Goal: Transaction & Acquisition: Purchase product/service

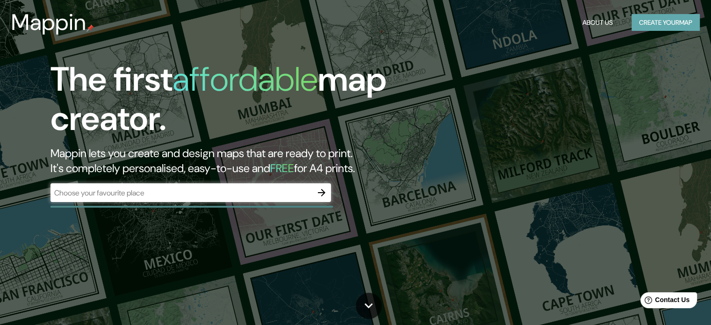
click at [652, 17] on button "Create your map" at bounding box center [665, 22] width 68 height 17
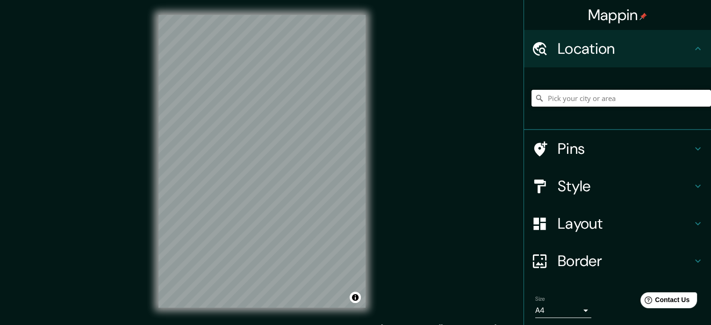
click at [587, 104] on input "Pick your city or area" at bounding box center [620, 98] width 179 height 17
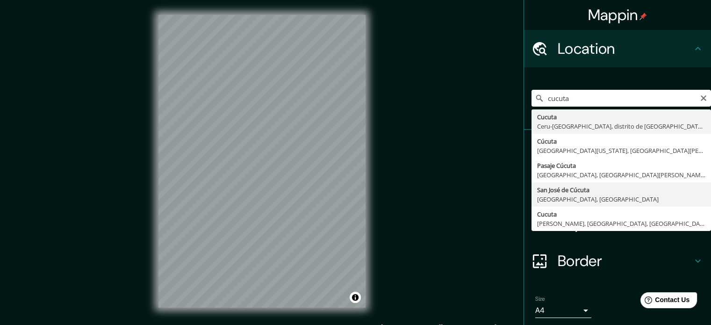
type input "San [PERSON_NAME], [GEOGRAPHIC_DATA], [GEOGRAPHIC_DATA]"
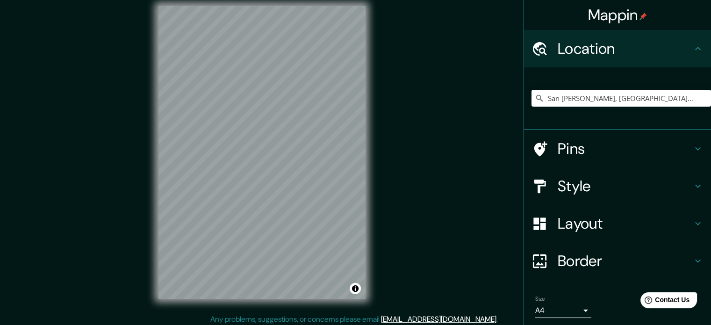
scroll to position [12, 0]
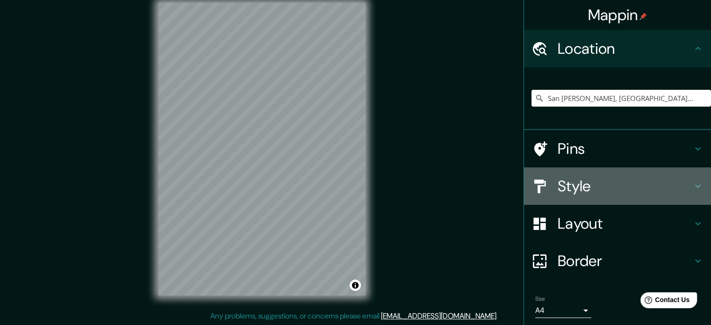
click at [567, 184] on h4 "Style" at bounding box center [625, 186] width 135 height 19
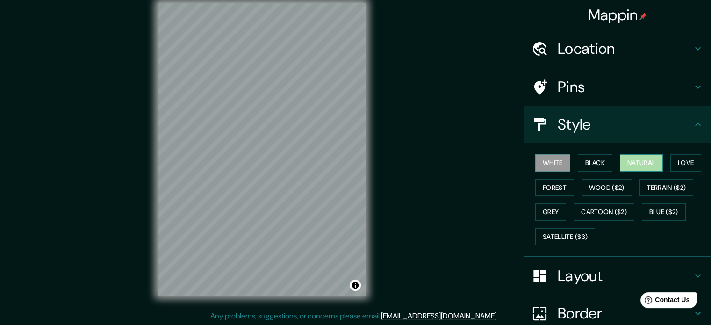
click at [634, 162] on button "Natural" at bounding box center [641, 162] width 43 height 17
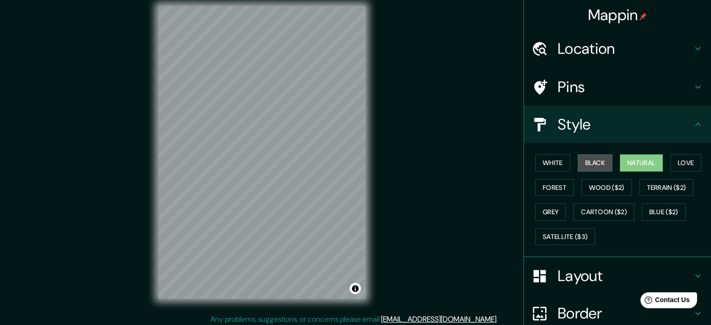
click at [580, 160] on button "Black" at bounding box center [595, 162] width 35 height 17
click at [643, 159] on button "Natural" at bounding box center [641, 162] width 43 height 17
drag, startPoint x: 292, startPoint y: 152, endPoint x: 279, endPoint y: 166, distance: 19.8
click at [280, 167] on div at bounding box center [283, 168] width 7 height 7
drag, startPoint x: 279, startPoint y: 167, endPoint x: 280, endPoint y: 162, distance: 5.9
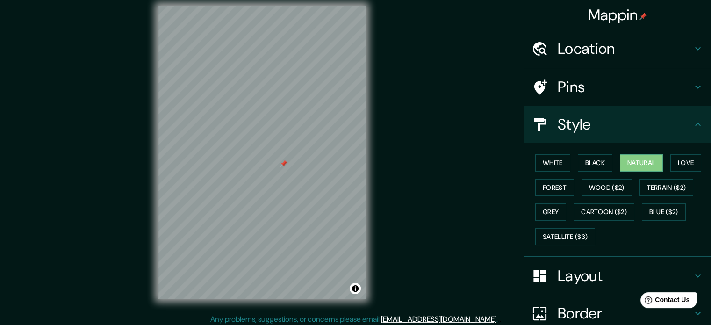
click at [280, 162] on div at bounding box center [283, 163] width 7 height 7
click at [285, 162] on div at bounding box center [283, 163] width 7 height 7
click at [258, 192] on div at bounding box center [258, 191] width 7 height 7
click at [578, 158] on button "Black" at bounding box center [595, 162] width 35 height 17
click at [546, 185] on button "Forest" at bounding box center [554, 187] width 39 height 17
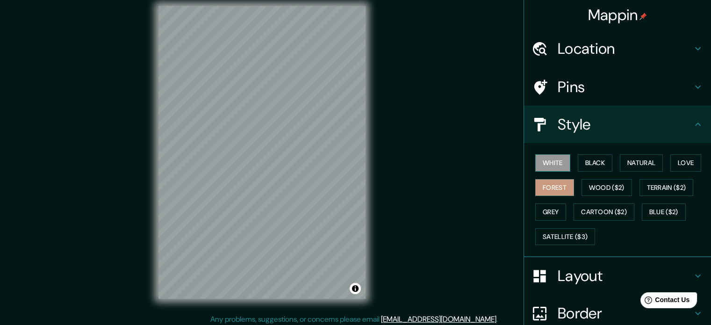
click at [547, 160] on button "White" at bounding box center [552, 162] width 35 height 17
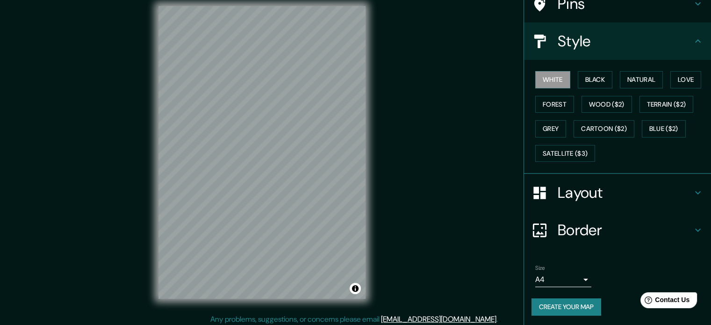
click at [581, 222] on h4 "Border" at bounding box center [625, 230] width 135 height 19
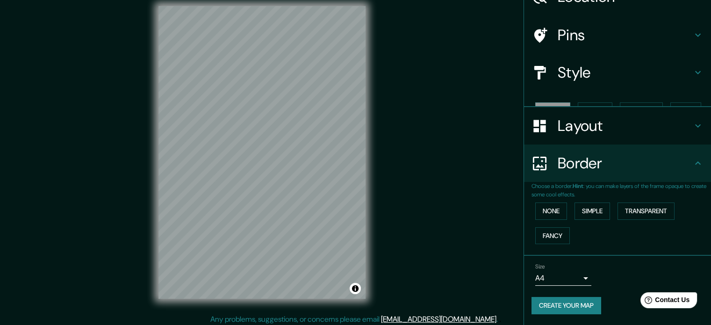
scroll to position [36, 0]
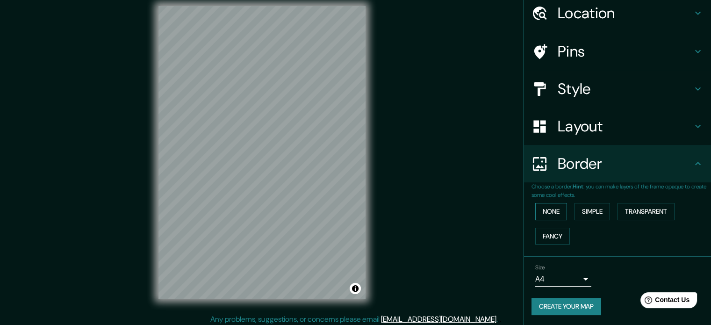
click at [555, 208] on button "None" at bounding box center [551, 211] width 32 height 17
click at [581, 210] on button "Simple" at bounding box center [592, 211] width 36 height 17
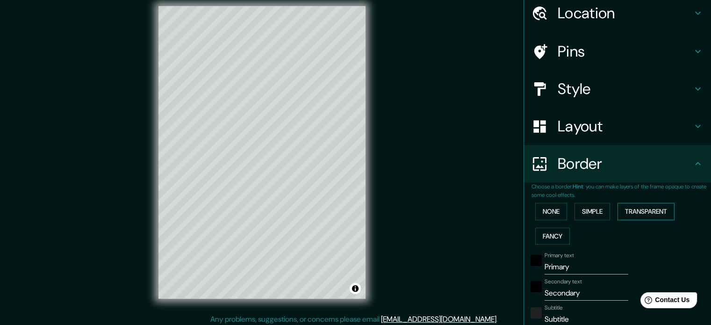
click at [646, 212] on button "Transparent" at bounding box center [645, 211] width 57 height 17
click at [596, 209] on button "Simple" at bounding box center [592, 211] width 36 height 17
click at [550, 209] on button "None" at bounding box center [551, 211] width 32 height 17
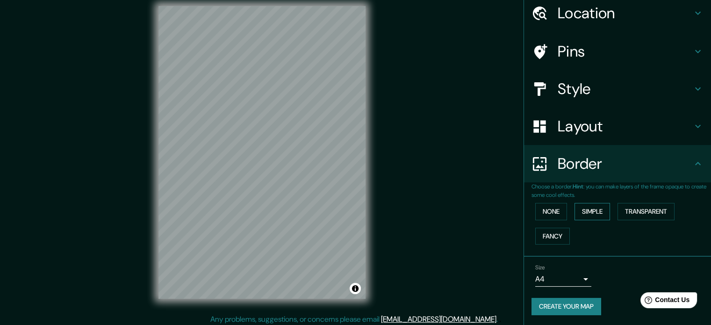
scroll to position [12, 0]
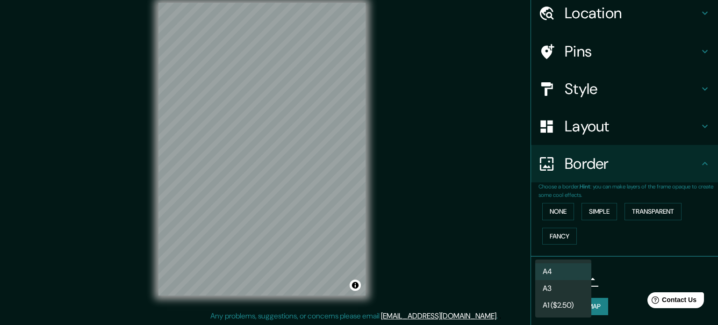
click at [556, 279] on body "Mappin Location [GEOGRAPHIC_DATA][PERSON_NAME], [GEOGRAPHIC_DATA], [GEOGRAPHIC_…" at bounding box center [359, 150] width 718 height 325
click at [553, 285] on li "A3" at bounding box center [563, 288] width 56 height 17
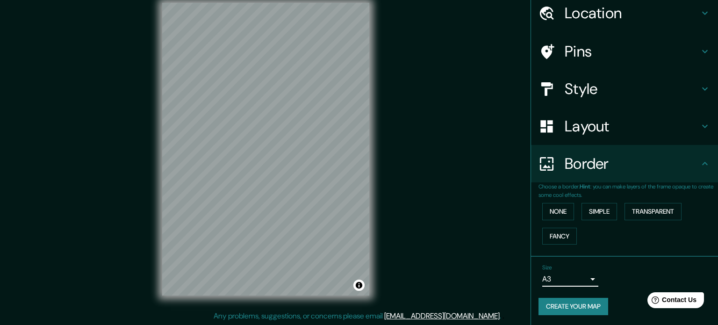
click at [555, 276] on body "Mappin Location [GEOGRAPHIC_DATA][PERSON_NAME], [GEOGRAPHIC_DATA], [GEOGRAPHIC_…" at bounding box center [359, 150] width 718 height 325
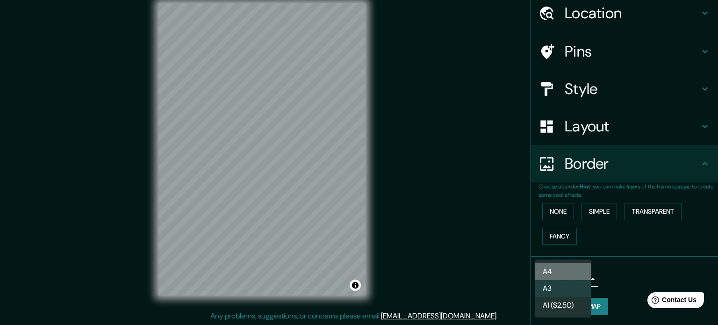
click at [555, 270] on li "A4" at bounding box center [563, 271] width 56 height 17
type input "single"
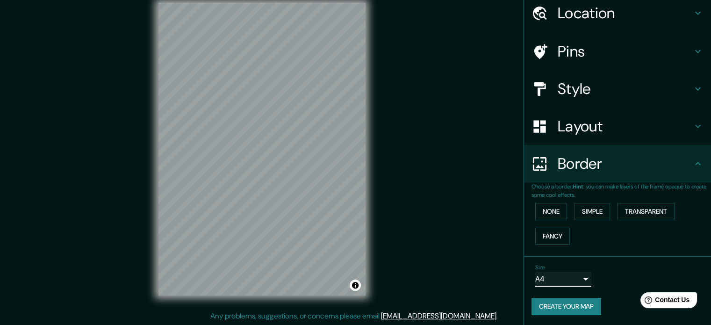
scroll to position [0, 0]
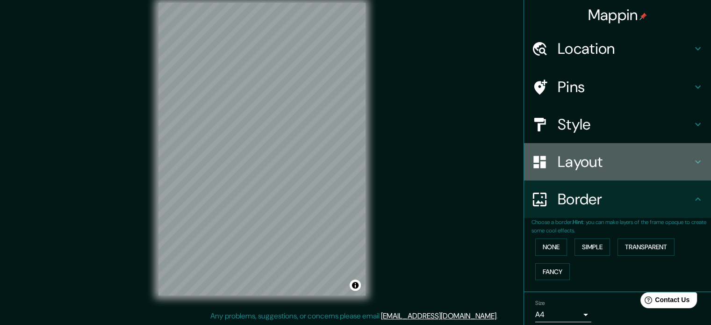
click at [587, 159] on h4 "Layout" at bounding box center [625, 161] width 135 height 19
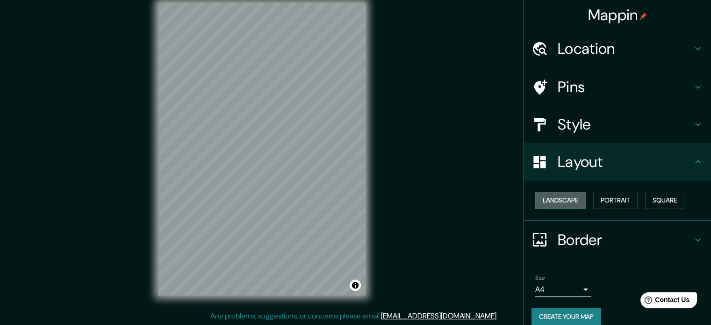
click at [567, 202] on button "Landscape" at bounding box center [560, 200] width 50 height 17
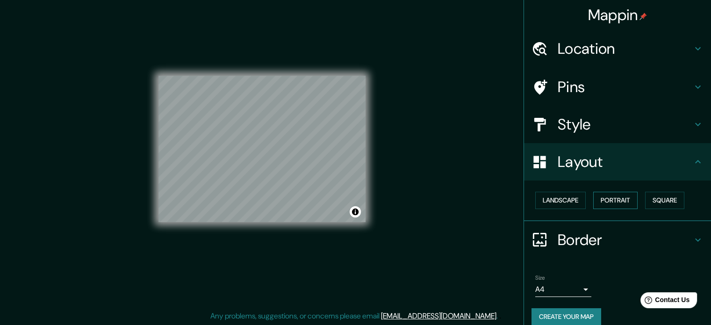
click at [622, 201] on button "Portrait" at bounding box center [615, 200] width 44 height 17
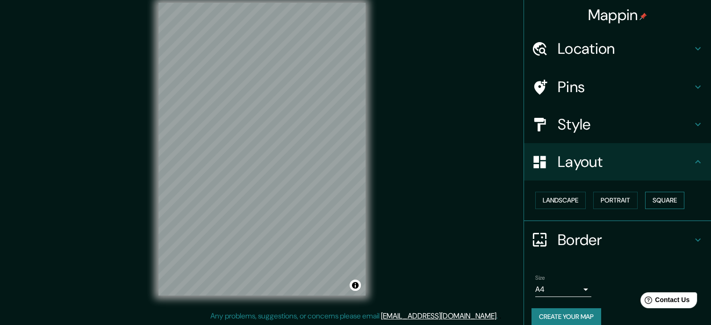
click at [663, 195] on button "Square" at bounding box center [664, 200] width 39 height 17
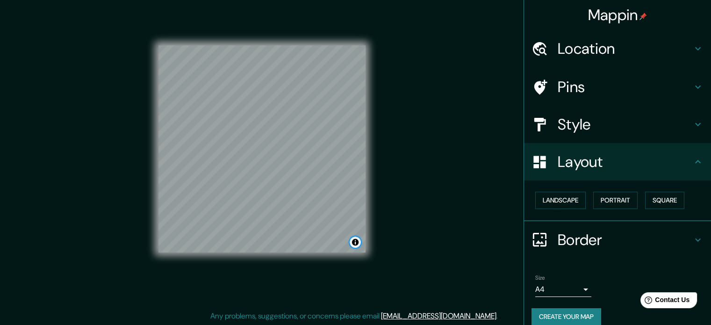
click at [353, 242] on button "Toggle attribution" at bounding box center [355, 241] width 11 height 11
click at [559, 125] on h4 "Style" at bounding box center [625, 124] width 135 height 19
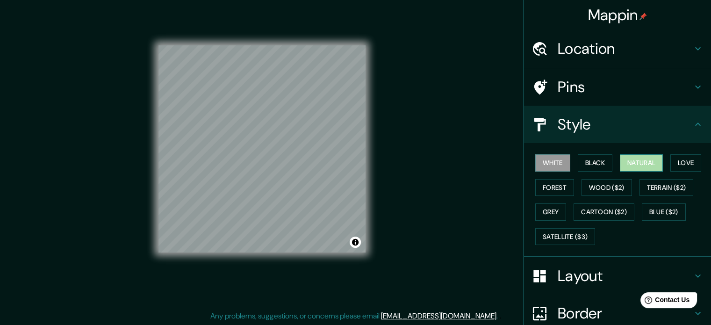
click at [650, 161] on button "Natural" at bounding box center [641, 162] width 43 height 17
click at [548, 204] on button "Grey" at bounding box center [550, 211] width 31 height 17
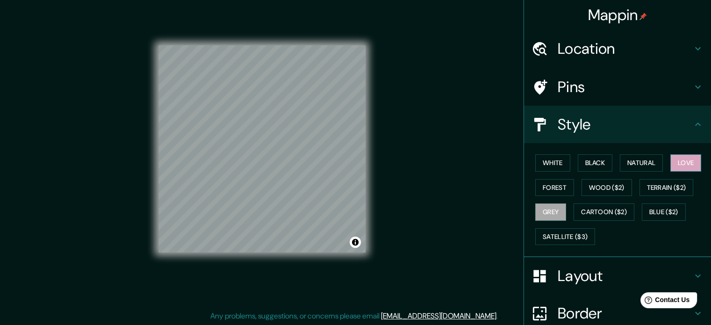
click at [678, 159] on button "Love" at bounding box center [685, 162] width 31 height 17
click at [630, 159] on button "Natural" at bounding box center [641, 162] width 43 height 17
